Goal: Register for event/course: Sign up to attend an event or enroll in a course

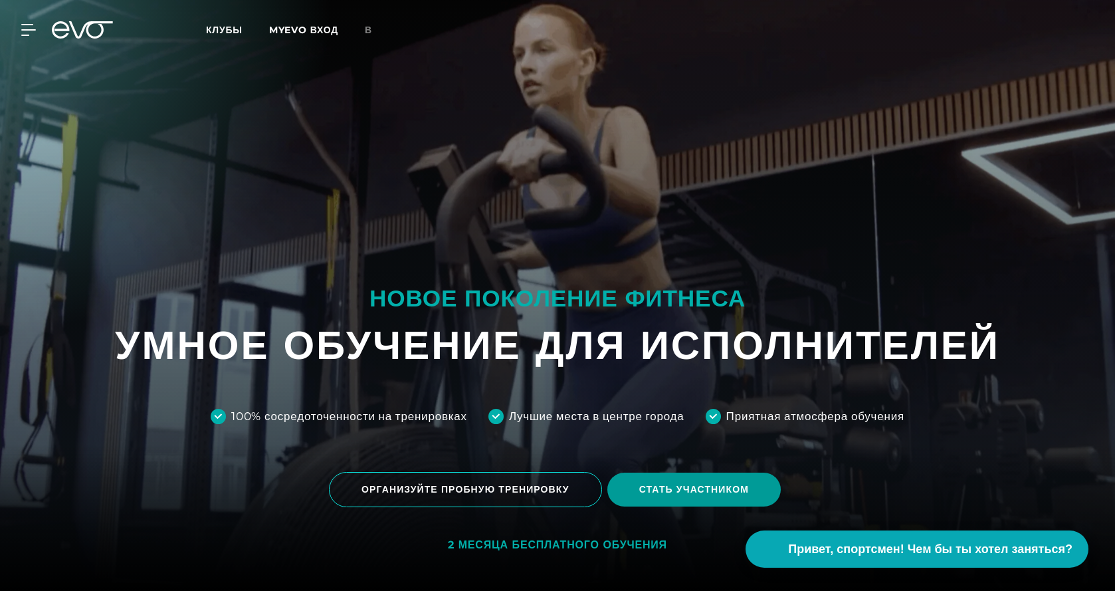
click at [683, 490] on font "СТАТЬ УЧАСТНИКОМ" at bounding box center [694, 489] width 110 height 12
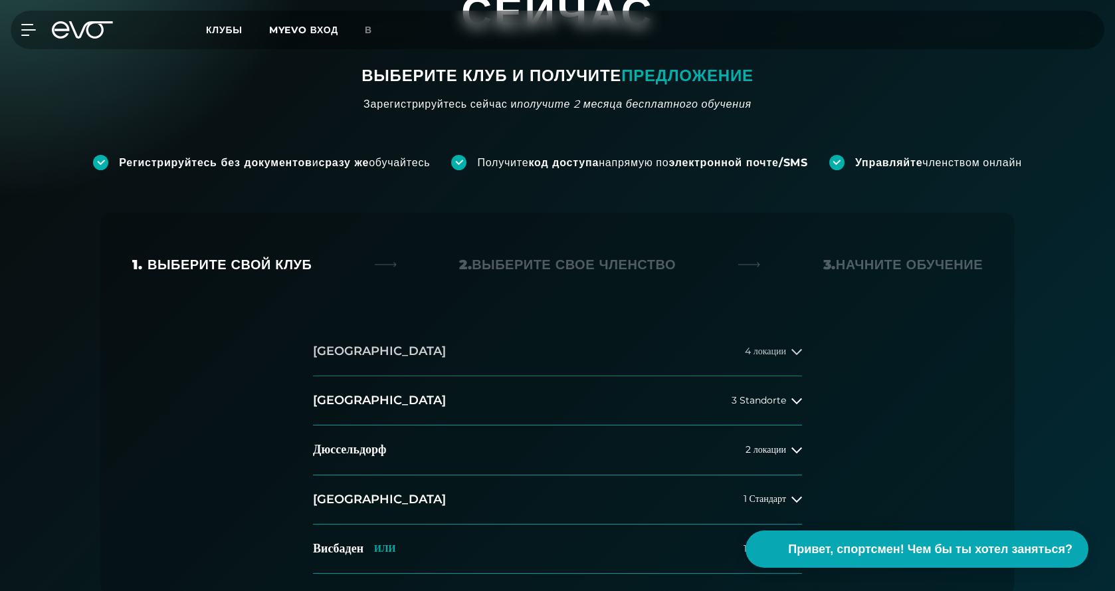
scroll to position [133, 0]
click at [636, 328] on button "Гамбург 4 локации" at bounding box center [557, 352] width 489 height 49
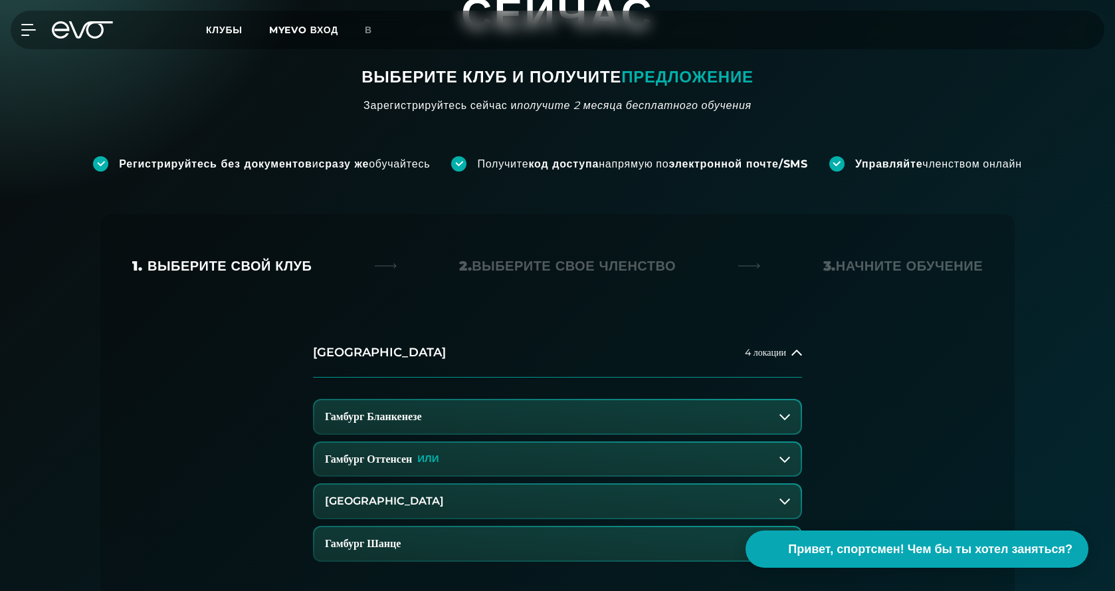
click at [600, 400] on button "Гамбург Бланкенезе" at bounding box center [557, 416] width 487 height 33
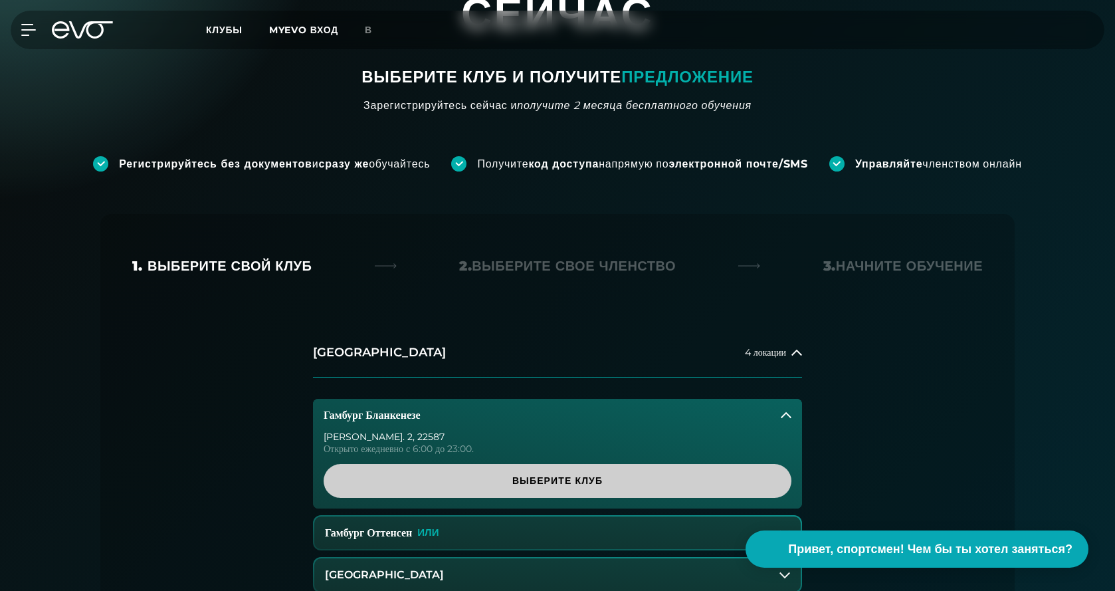
click at [568, 474] on span "Выберите клуб" at bounding box center [558, 481] width 404 height 14
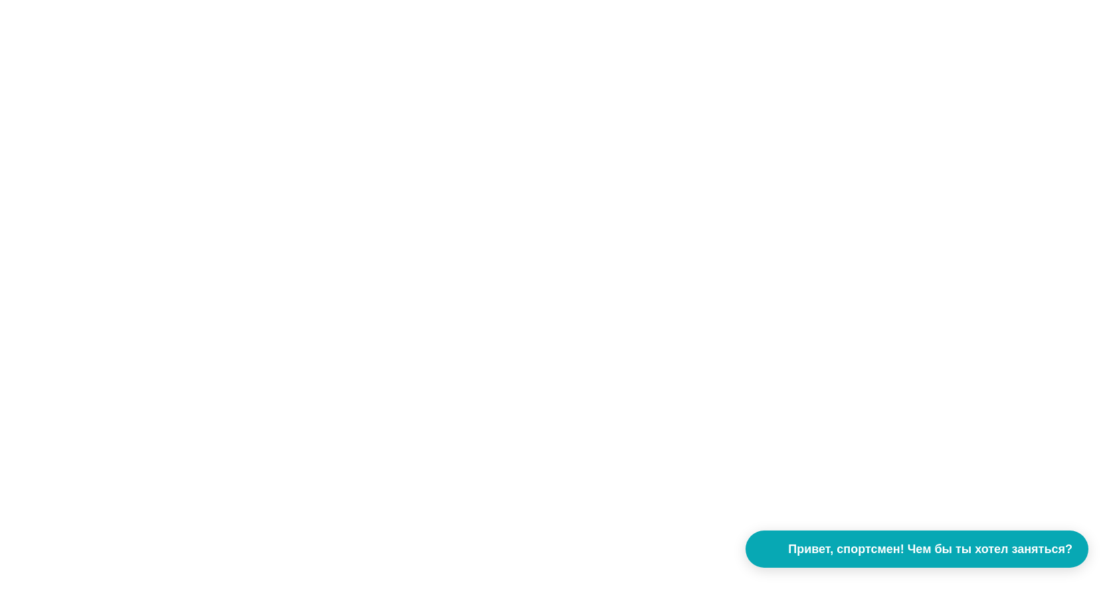
scroll to position [0, 0]
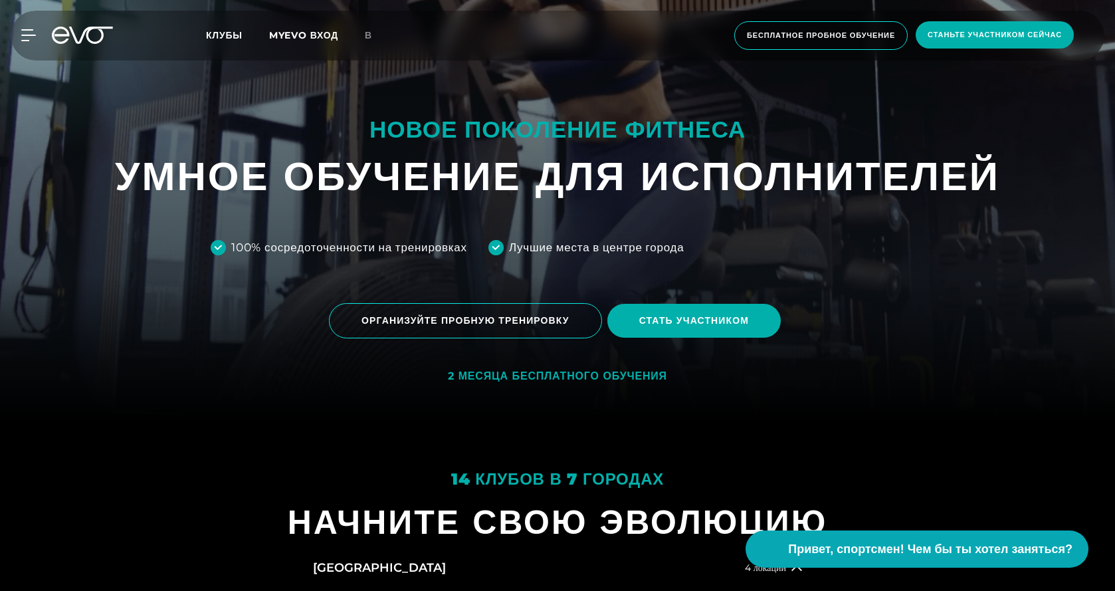
scroll to position [332, 0]
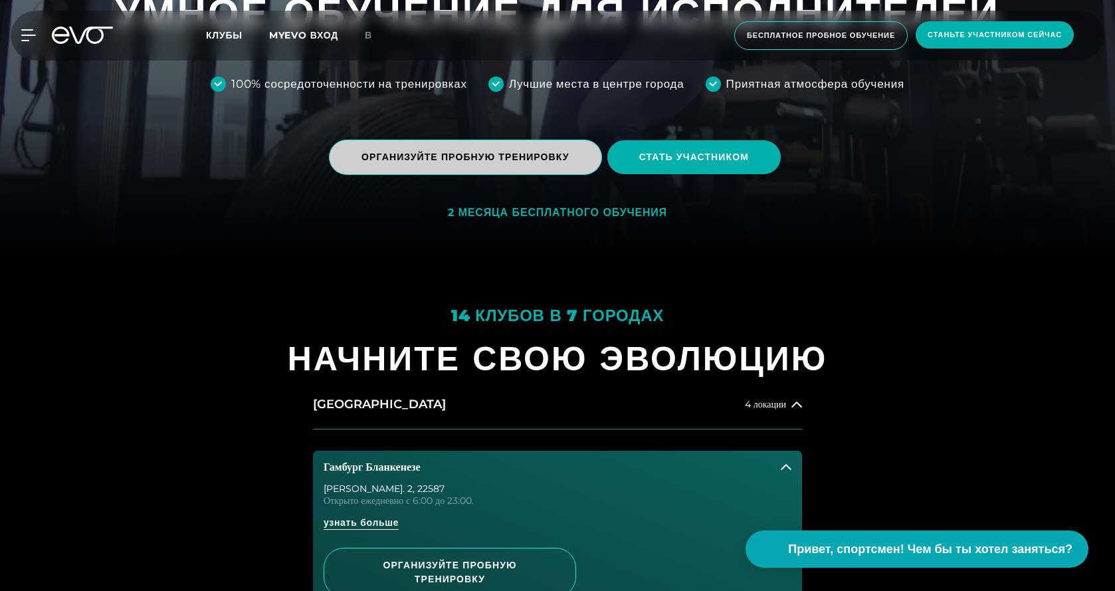
click at [514, 171] on span "ОРГАНИЗУЙТЕ ПРОБНУЮ ТРЕНИРОВКУ" at bounding box center [465, 157] width 273 height 35
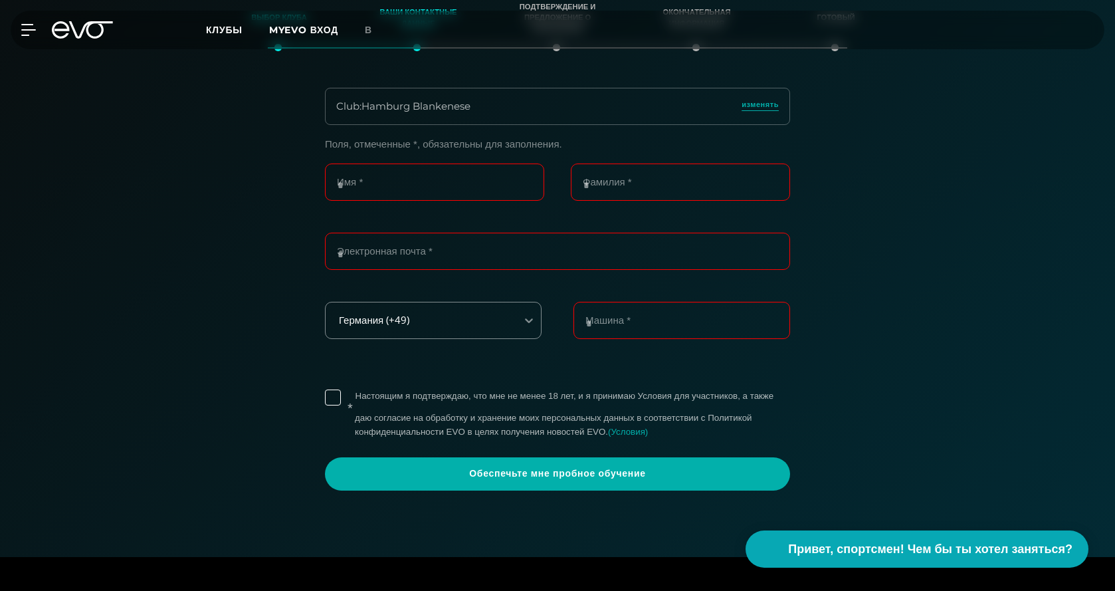
scroll to position [294, 0]
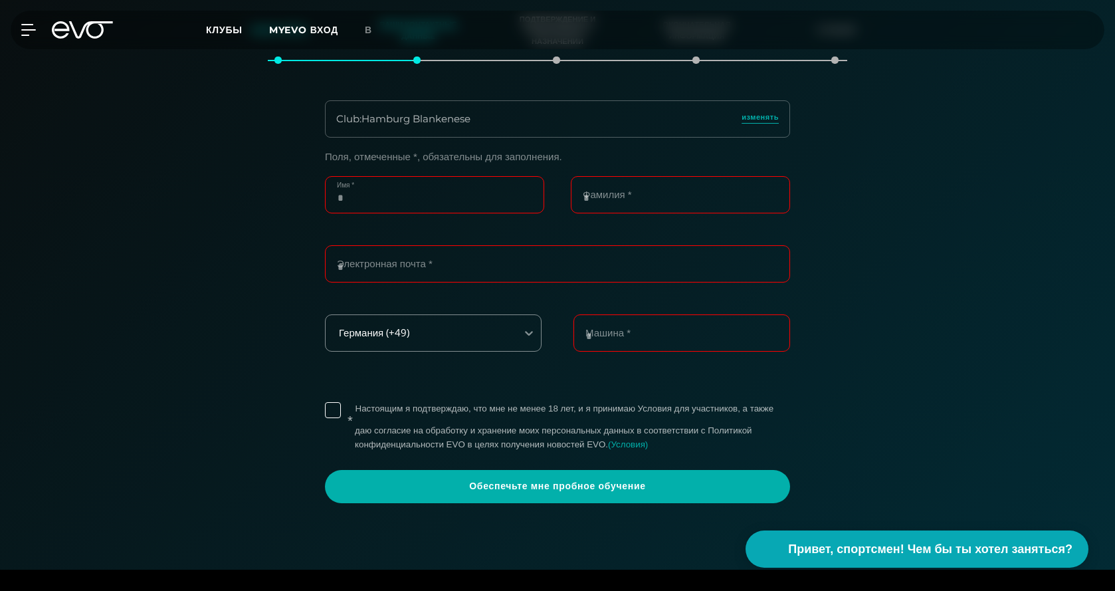
click at [380, 213] on input "Имя *" at bounding box center [434, 194] width 219 height 37
type input "*****"
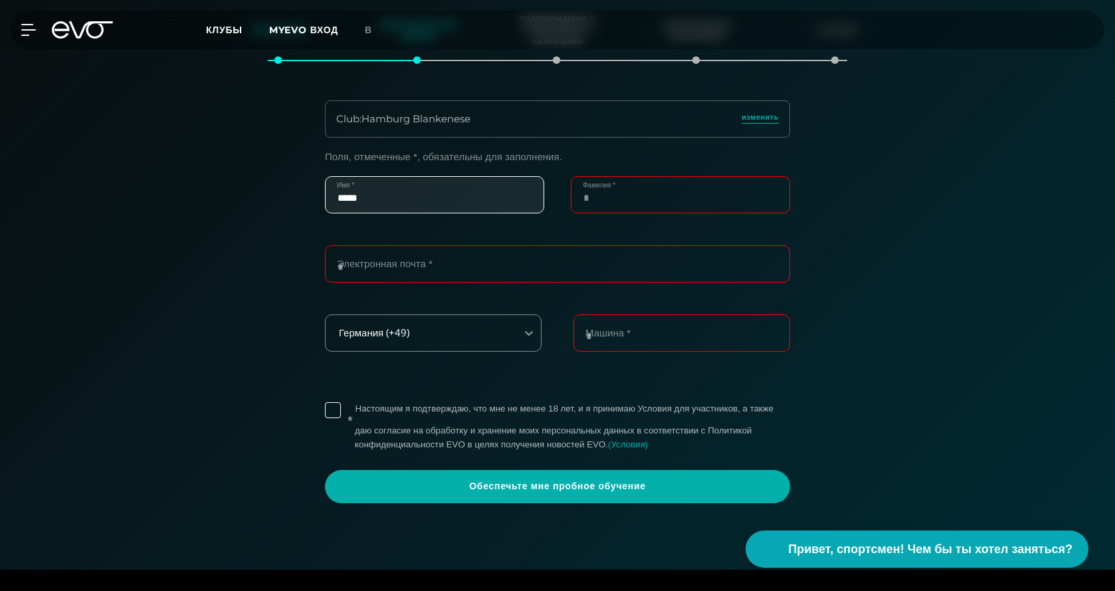
click at [622, 213] on input "Фамилия *" at bounding box center [680, 194] width 219 height 37
type input "******"
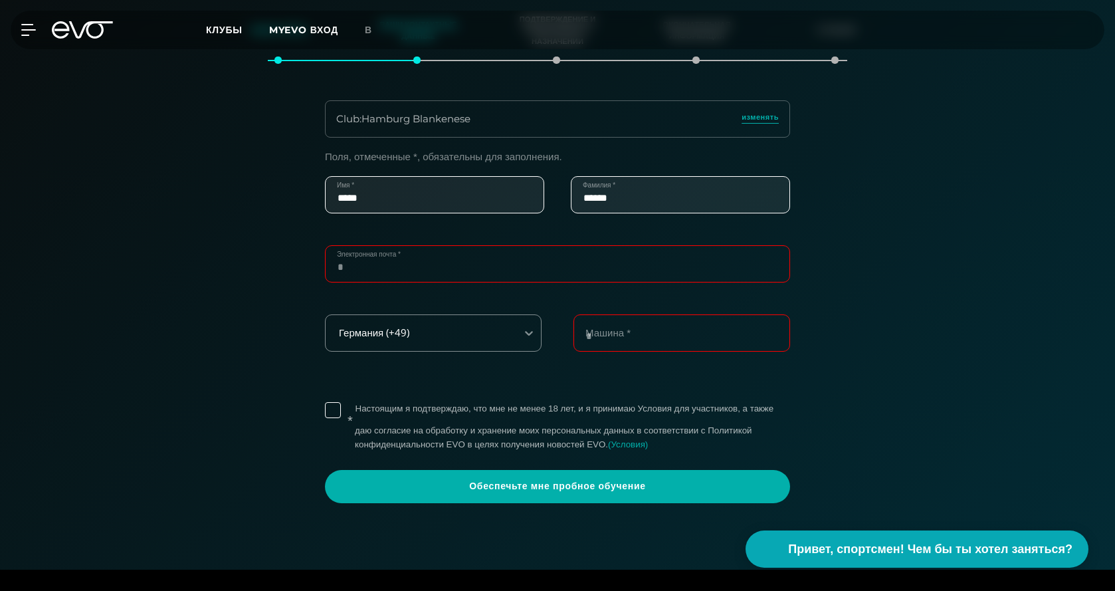
click at [464, 283] on input "Электронная почта *" at bounding box center [557, 263] width 465 height 37
paste input "**********"
type input "**********"
click at [616, 352] on input "Машина *" at bounding box center [682, 332] width 217 height 37
drag, startPoint x: 668, startPoint y: 398, endPoint x: 604, endPoint y: 396, distance: 63.8
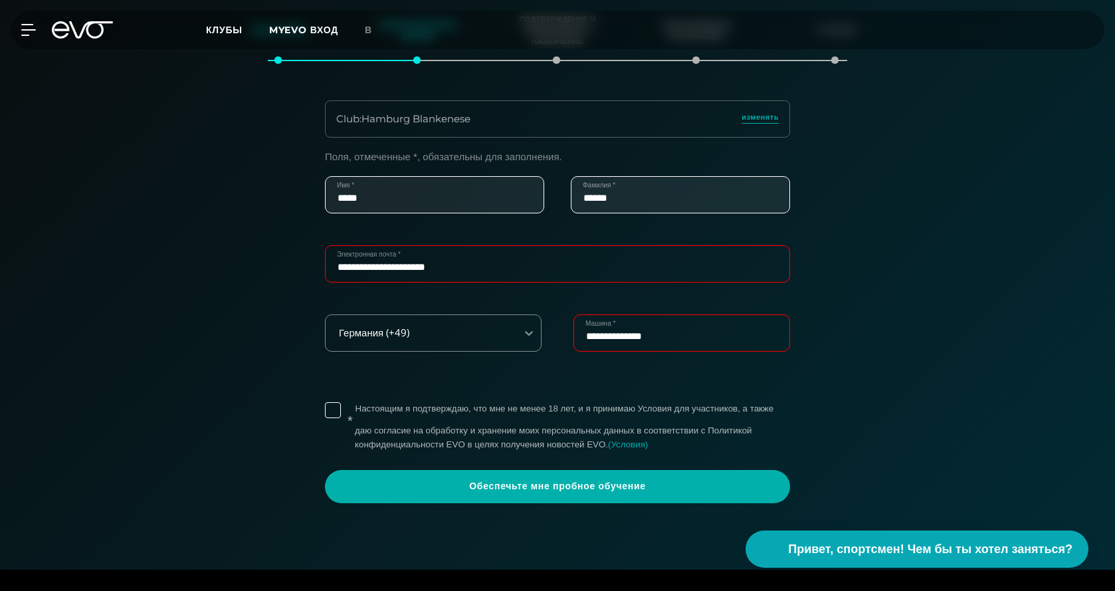
click at [604, 352] on input "**********" at bounding box center [682, 332] width 217 height 37
type input "**********"
click at [355, 451] on label "* Настоящим я подтверждаю, что мне не менее 18 лет, и я принимаю Условия для уч…" at bounding box center [572, 426] width 435 height 49
click at [402, 352] on div "Германия (+49)" at bounding box center [433, 332] width 217 height 37
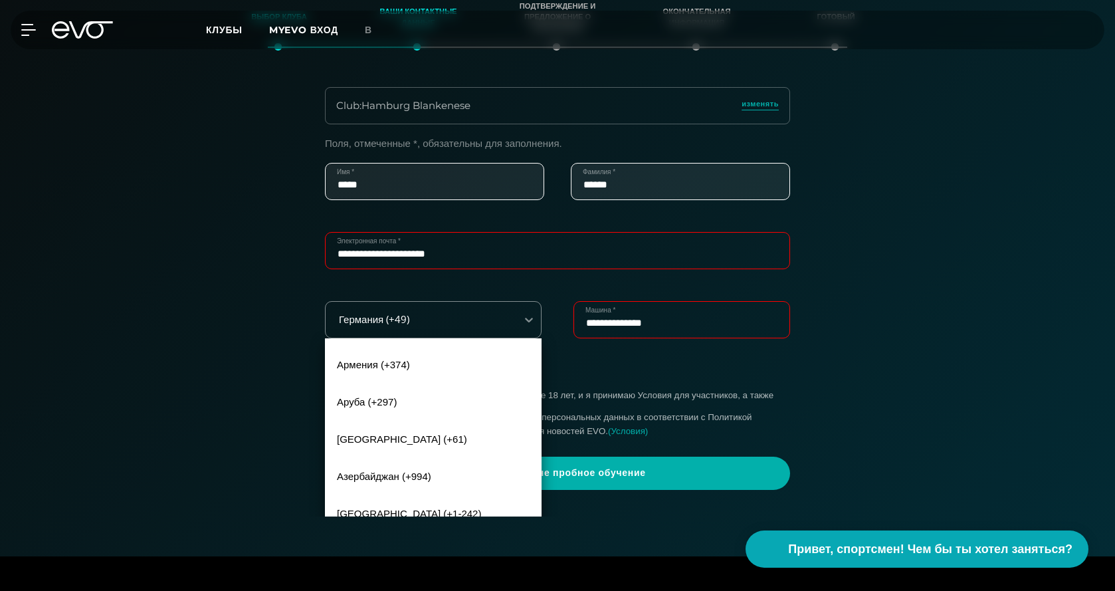
scroll to position [1728, 0]
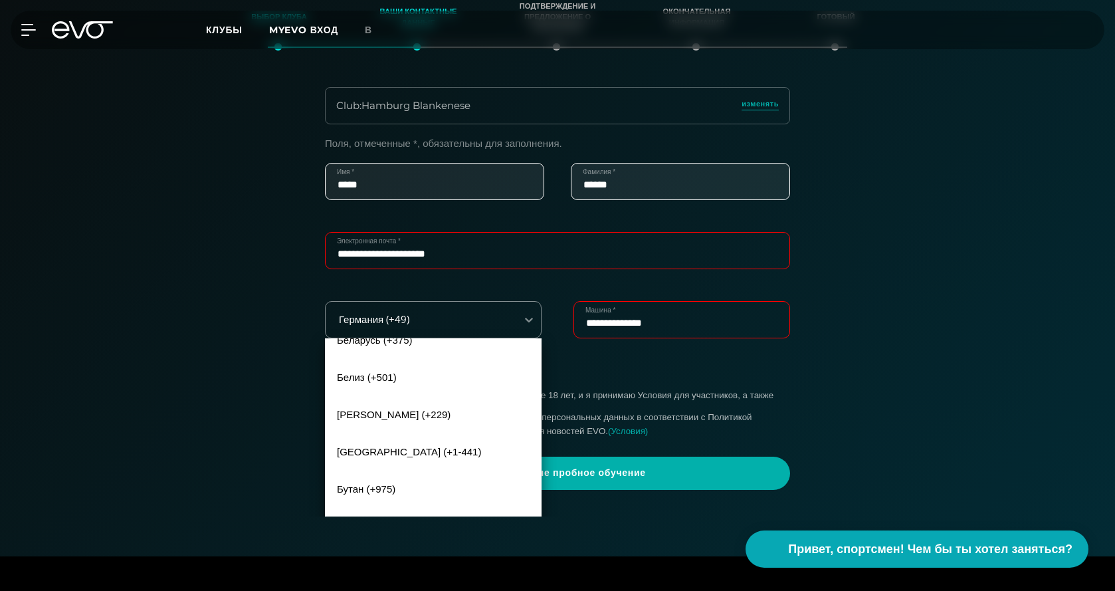
click at [216, 396] on div "**********" at bounding box center [557, 314] width 917 height 352
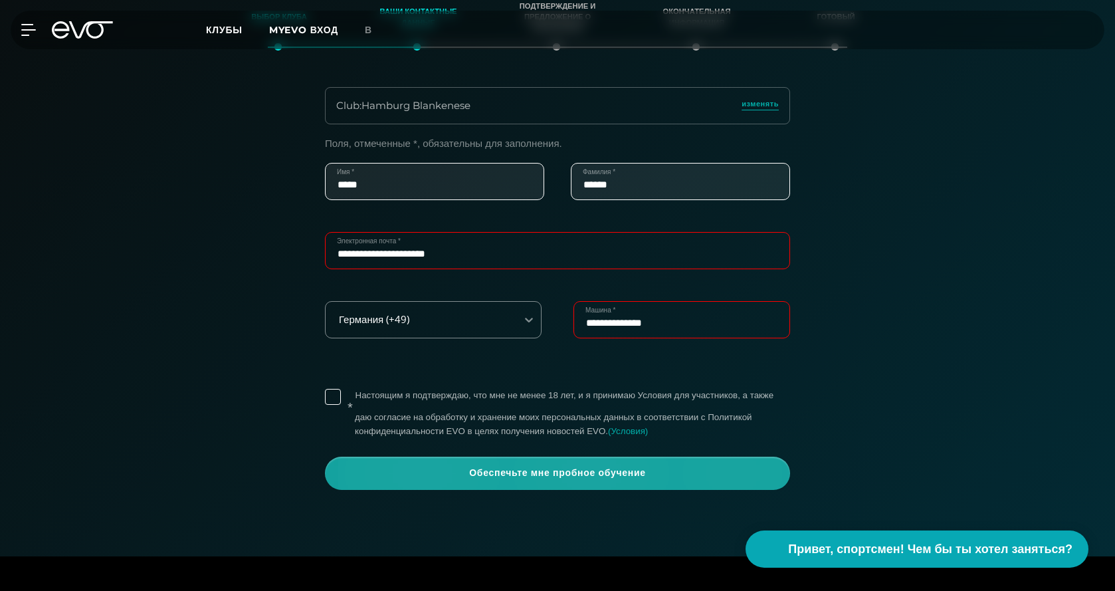
click at [509, 478] on font "Обеспечьте мне пробное обучение" at bounding box center [557, 472] width 177 height 11
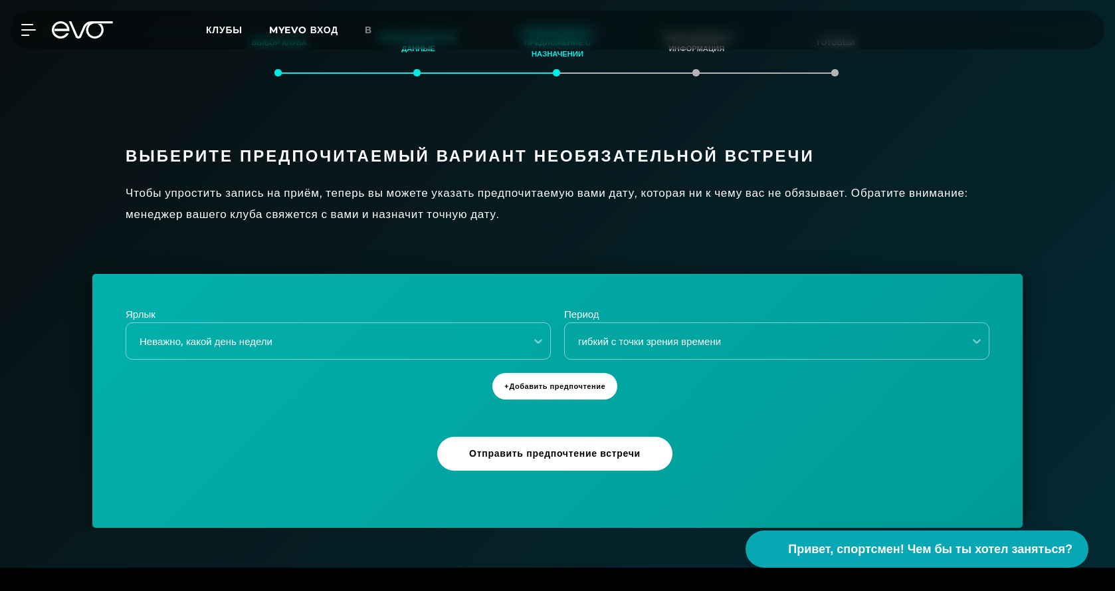
scroll to position [281, 0]
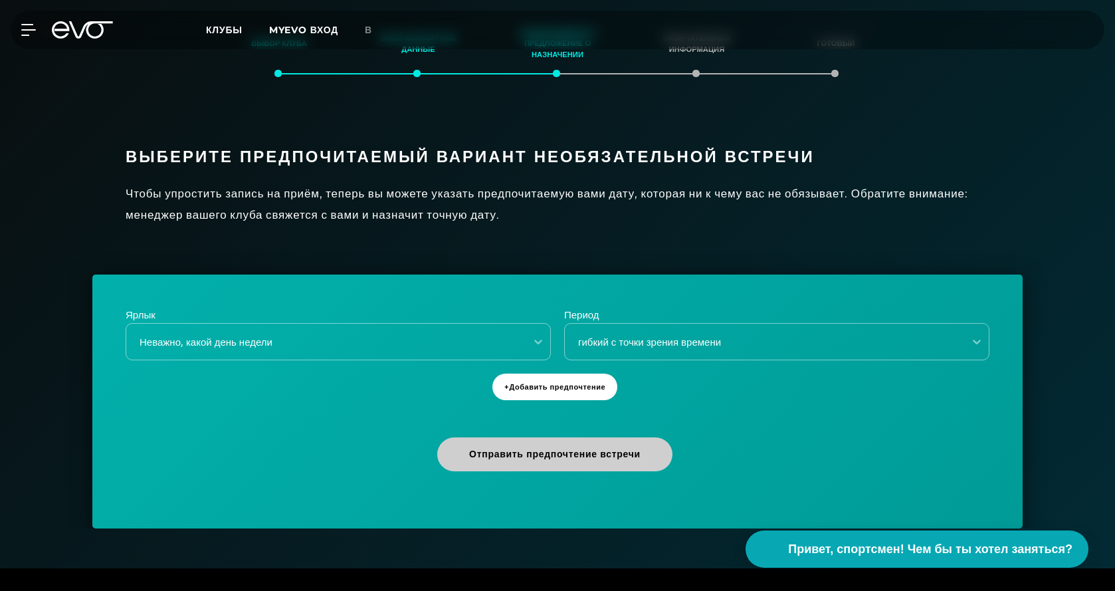
click at [501, 471] on span "Отправить предпочтение встречи" at bounding box center [554, 454] width 235 height 34
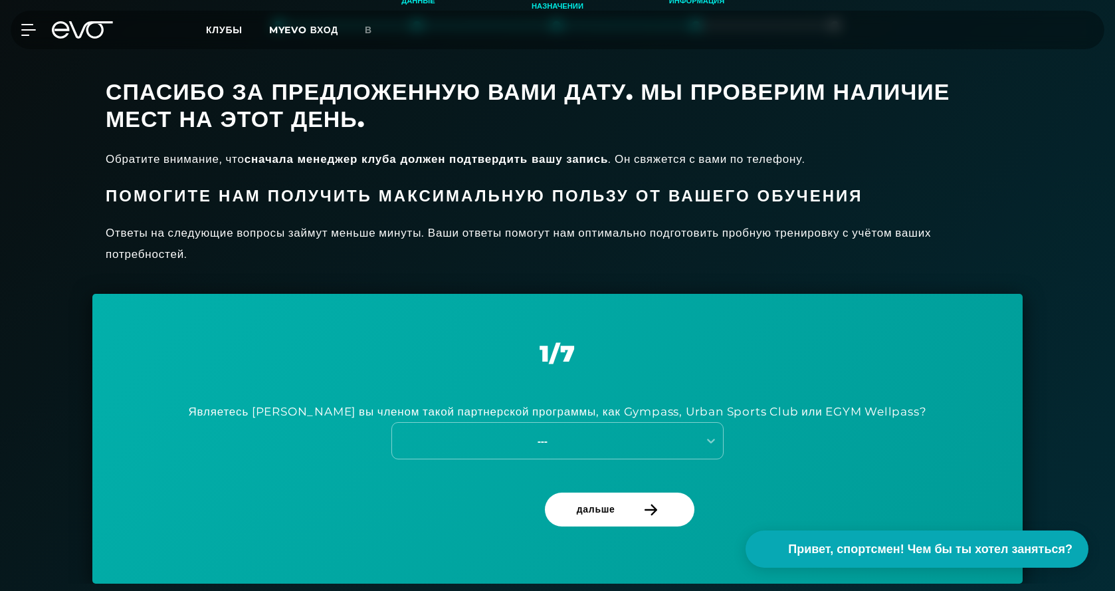
scroll to position [334, 0]
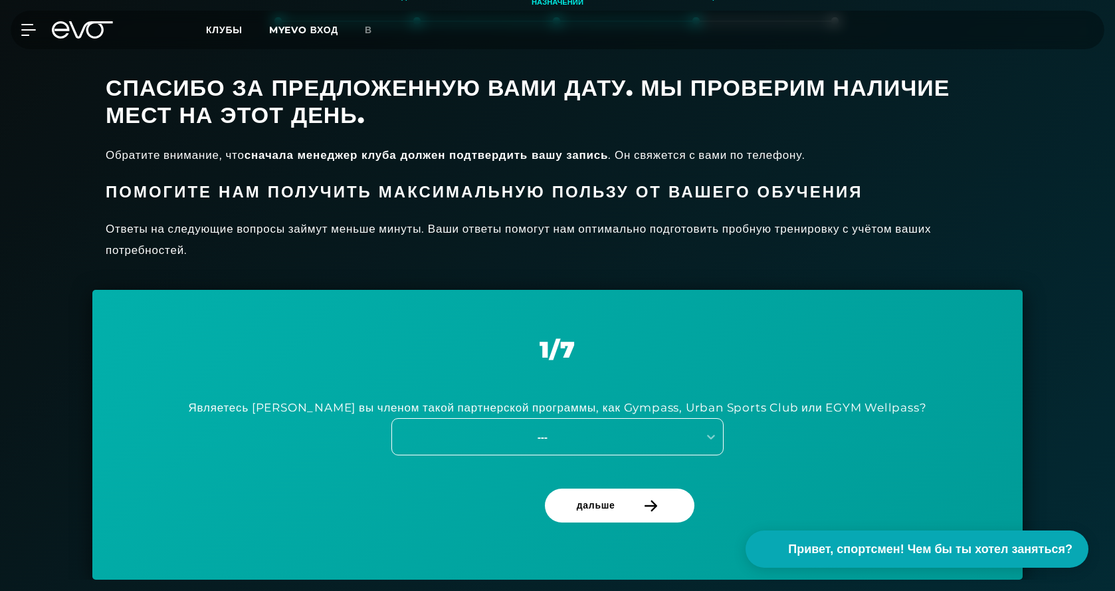
click at [527, 445] on div "---" at bounding box center [543, 436] width 298 height 15
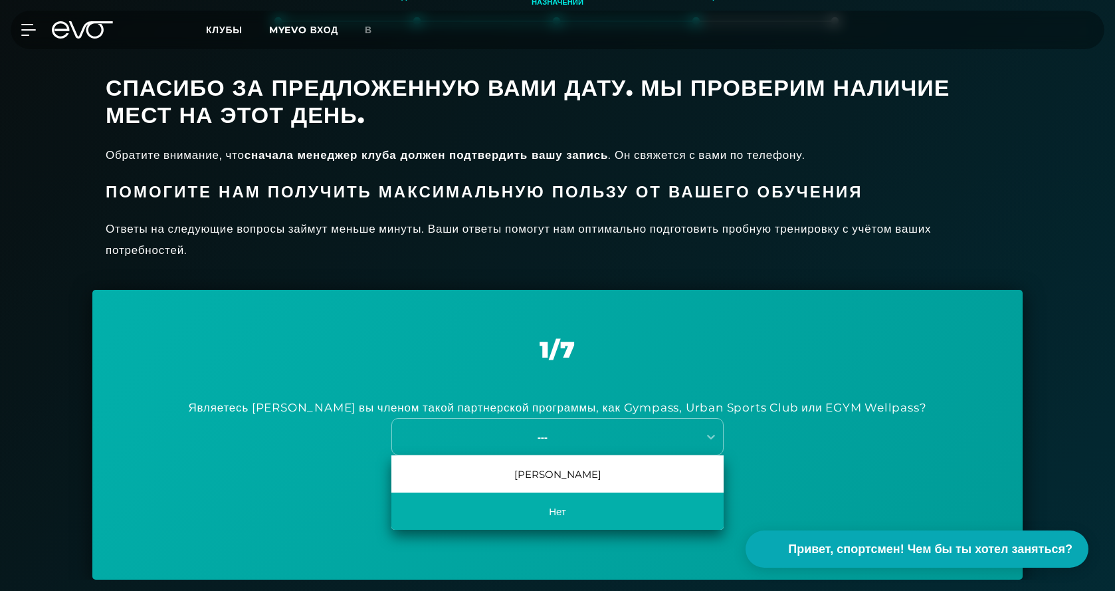
click at [542, 530] on div "Нет" at bounding box center [558, 511] width 332 height 37
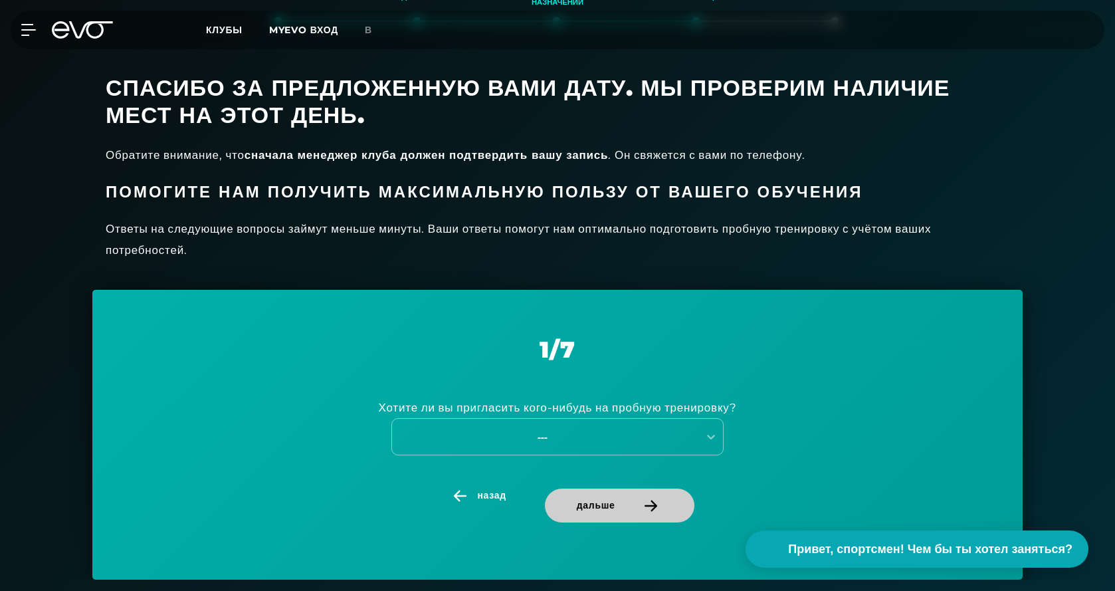
click at [592, 511] on font "дальше" at bounding box center [596, 505] width 39 height 12
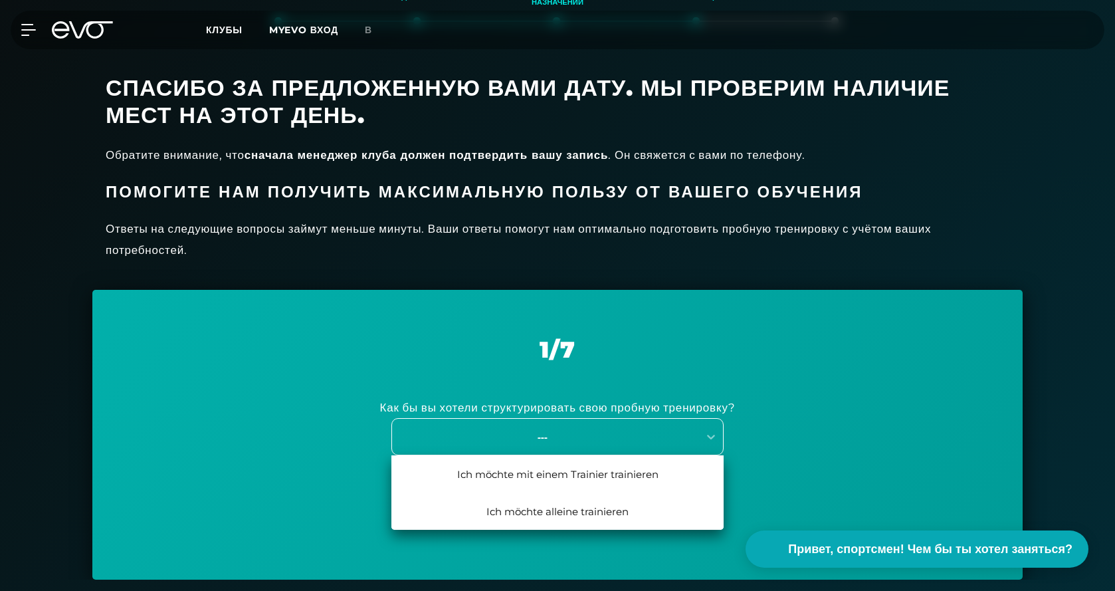
click at [538, 443] on font "---" at bounding box center [543, 436] width 10 height 13
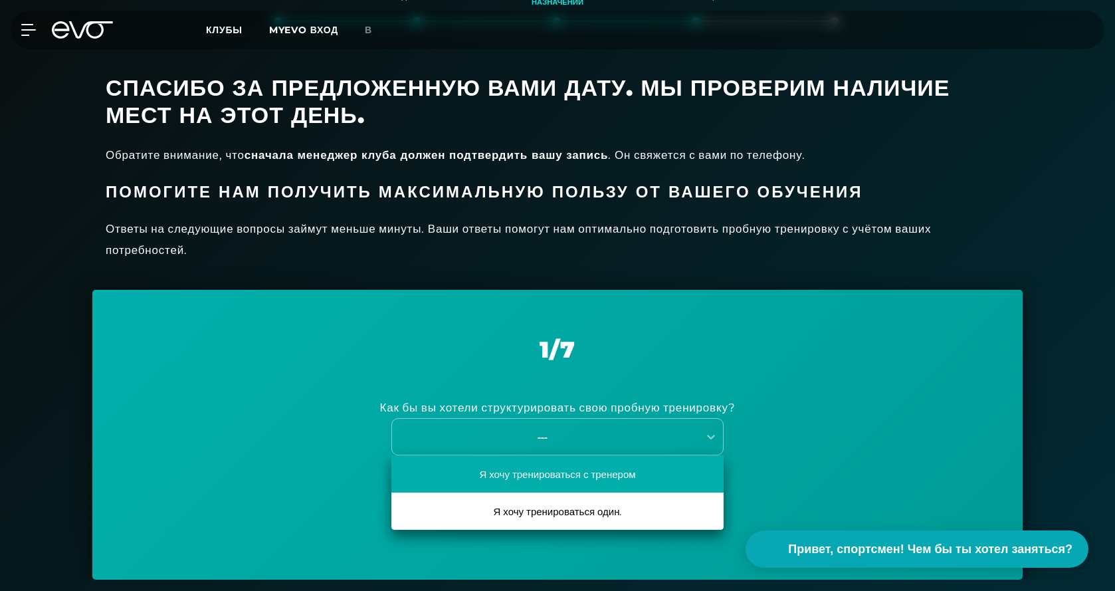
click at [548, 493] on div "Я хочу тренироваться с тренером" at bounding box center [558, 473] width 332 height 37
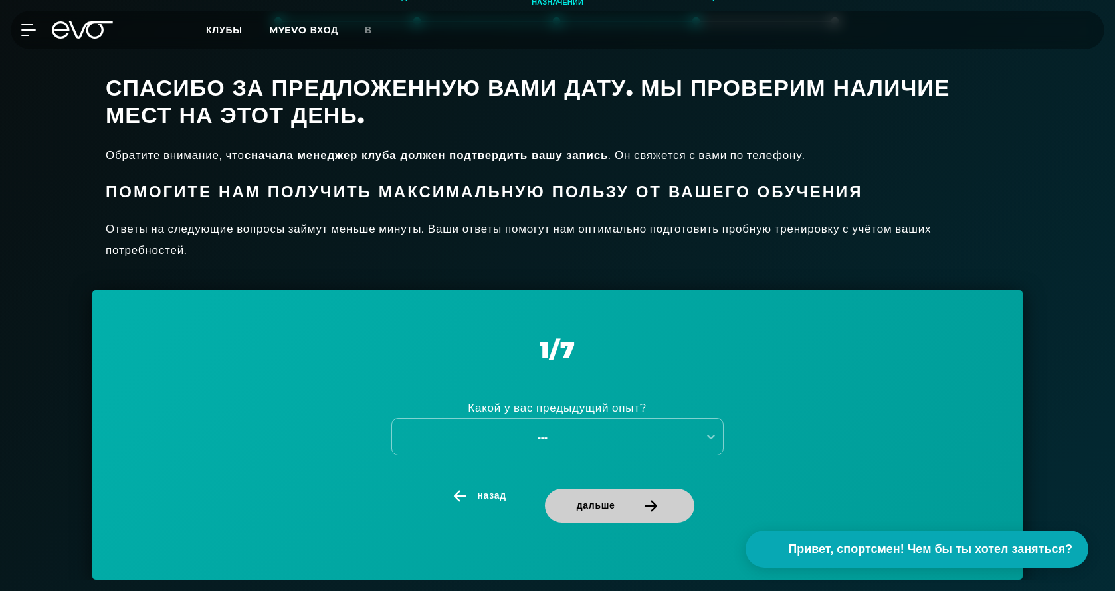
click at [569, 522] on span "дальше" at bounding box center [620, 506] width 150 height 34
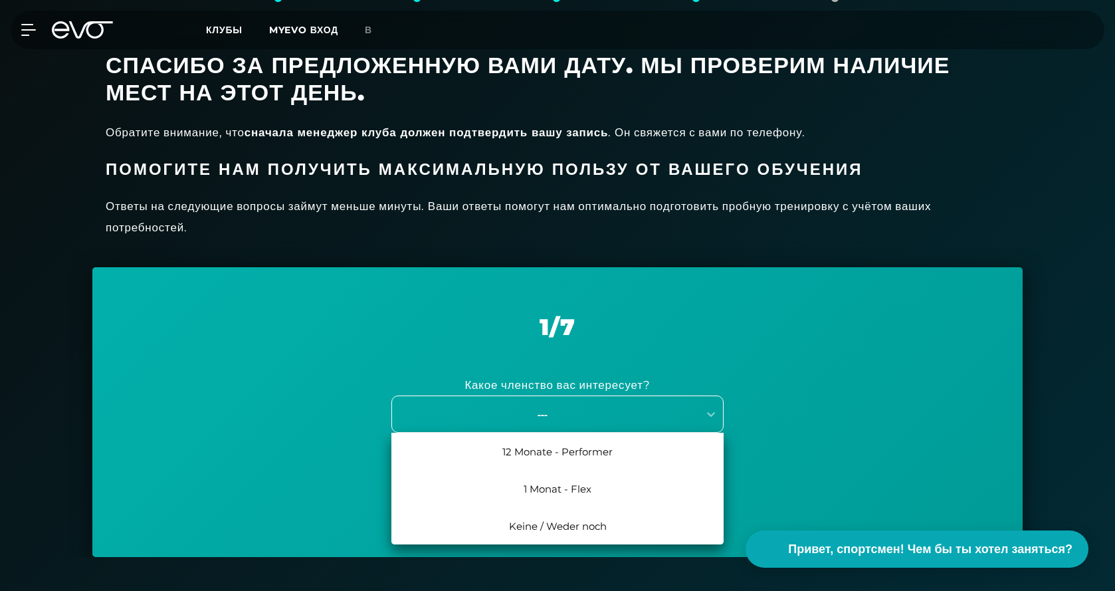
click at [561, 433] on div "3 results available. Use Up and Down to choose options, press Enter to select t…" at bounding box center [558, 414] width 332 height 37
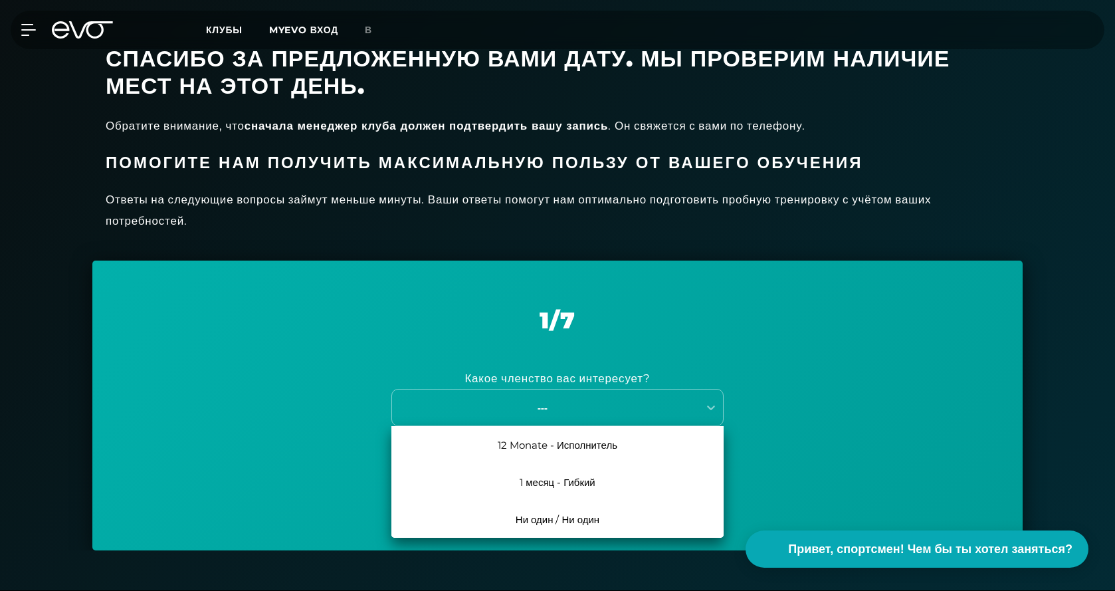
click at [563, 463] on div "12 Monate - Исполнитель" at bounding box center [558, 444] width 332 height 37
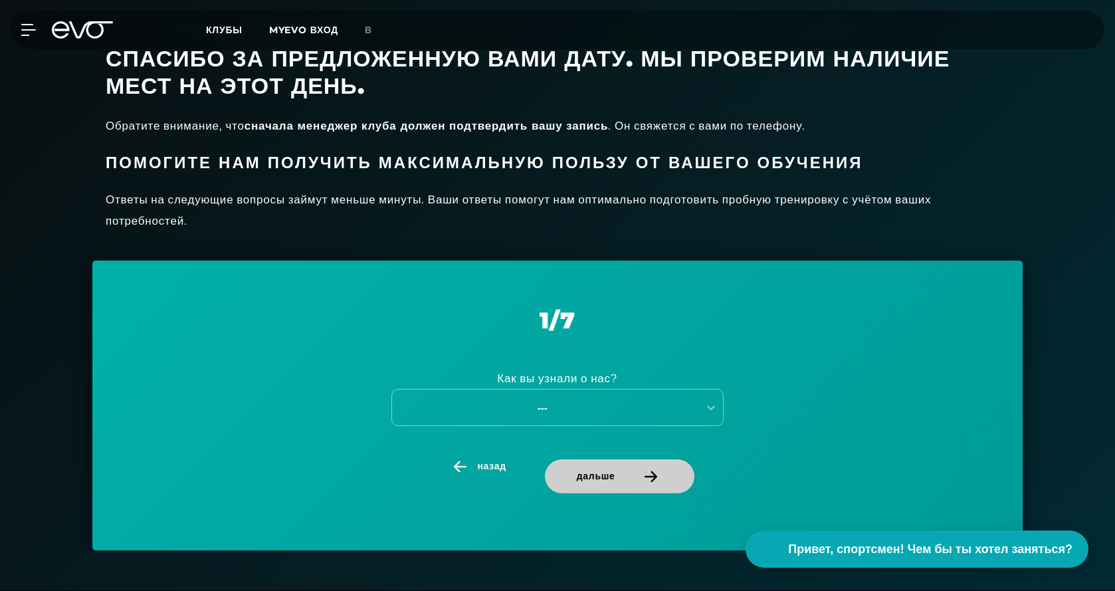
click at [609, 483] on span "дальше" at bounding box center [596, 476] width 39 height 14
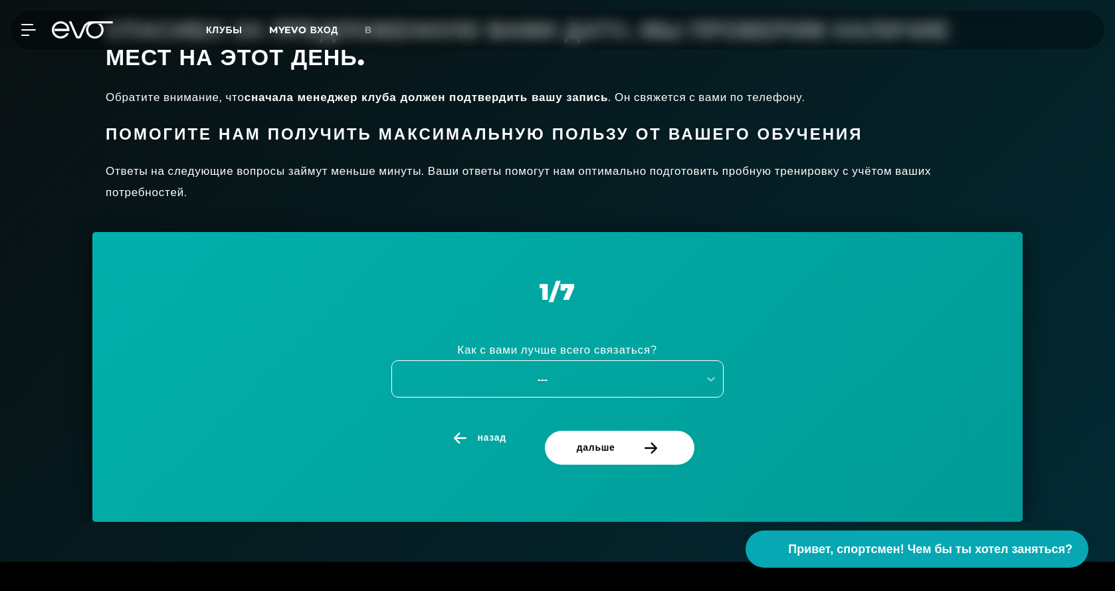
click at [580, 398] on div "---" at bounding box center [558, 378] width 332 height 37
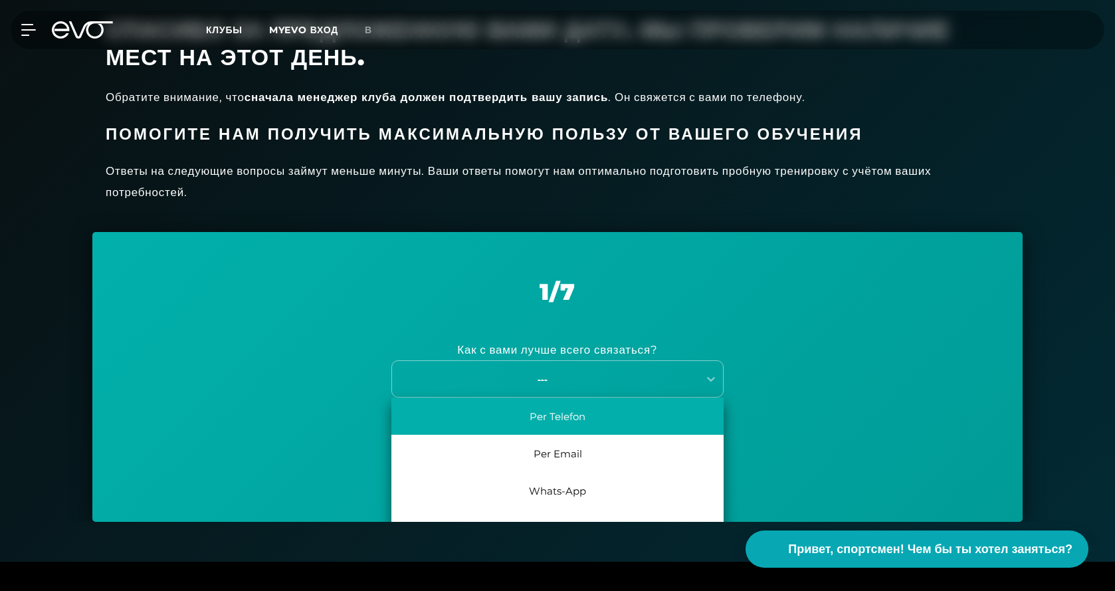
scroll to position [400, 0]
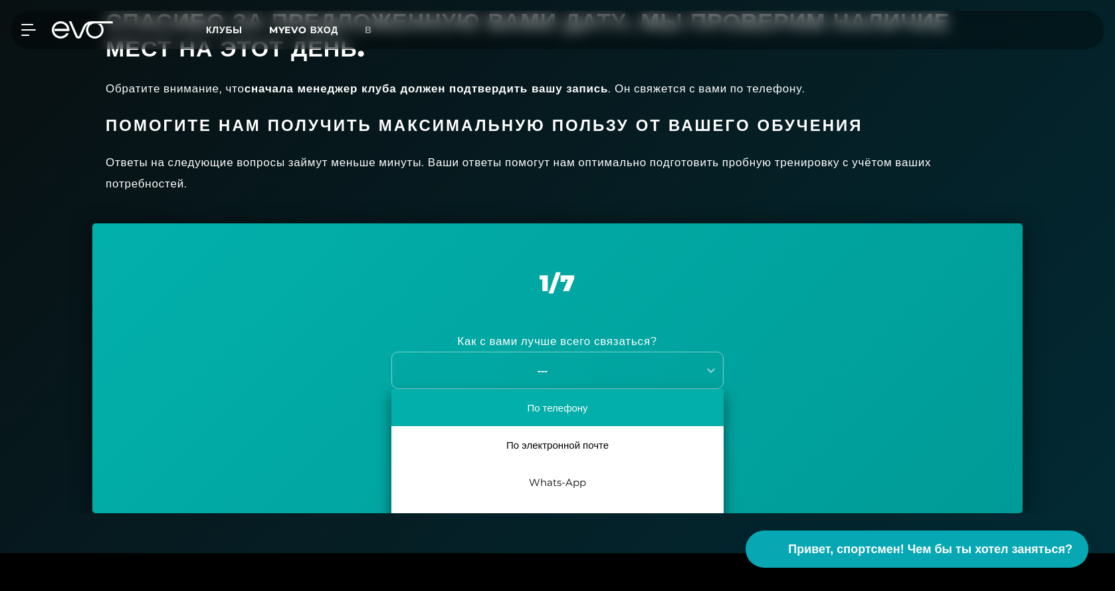
click at [576, 426] on div "По телефону" at bounding box center [558, 407] width 332 height 37
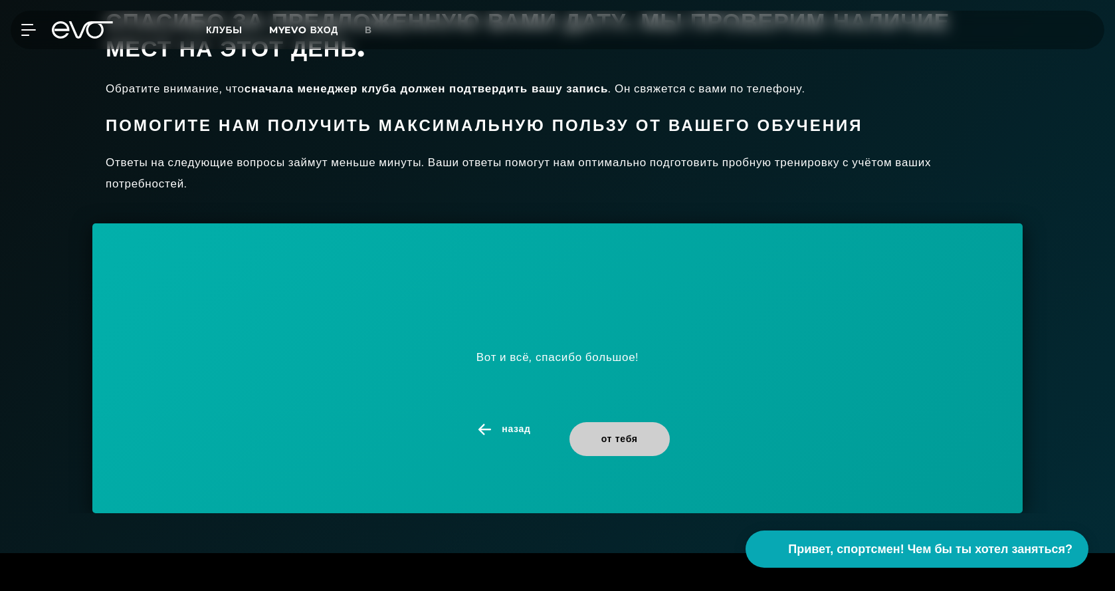
click at [595, 456] on span "от тебя" at bounding box center [620, 439] width 100 height 34
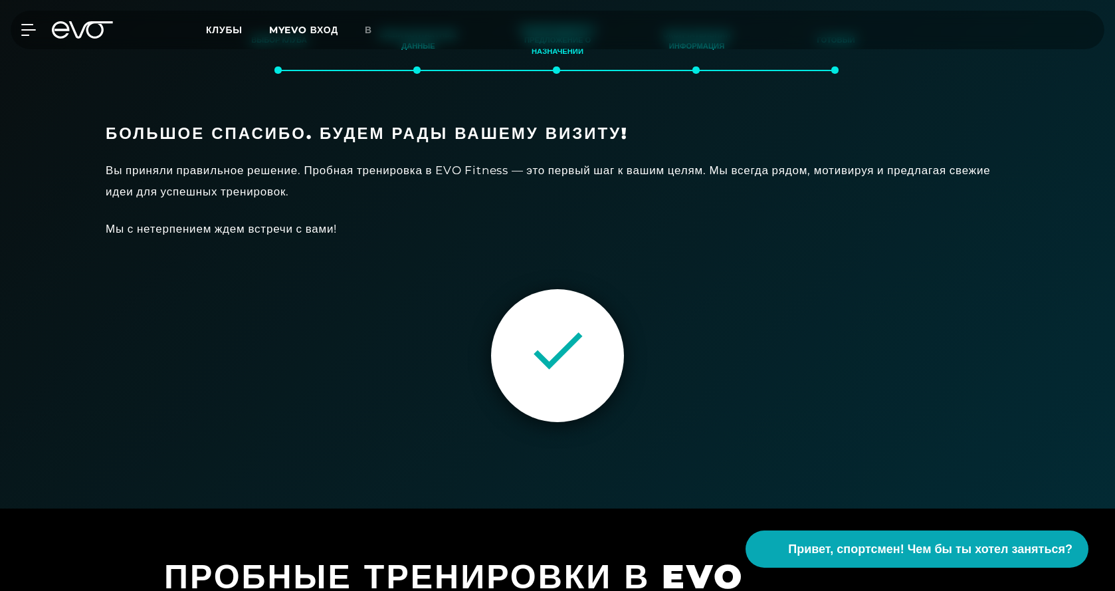
scroll to position [281, 0]
